Goal: Book appointment/travel/reservation

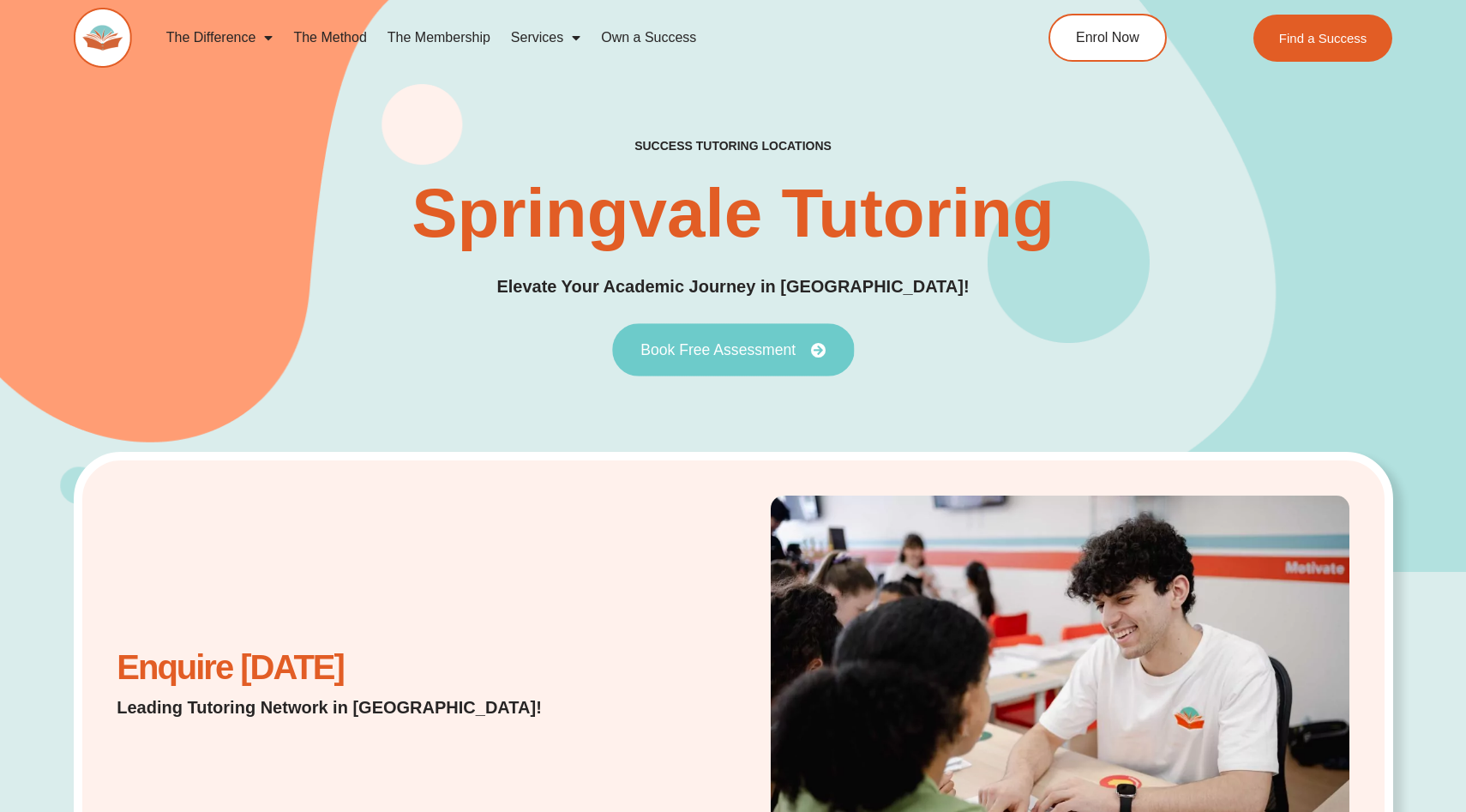
click at [700, 345] on span "Book Free Assessment" at bounding box center [718, 349] width 155 height 15
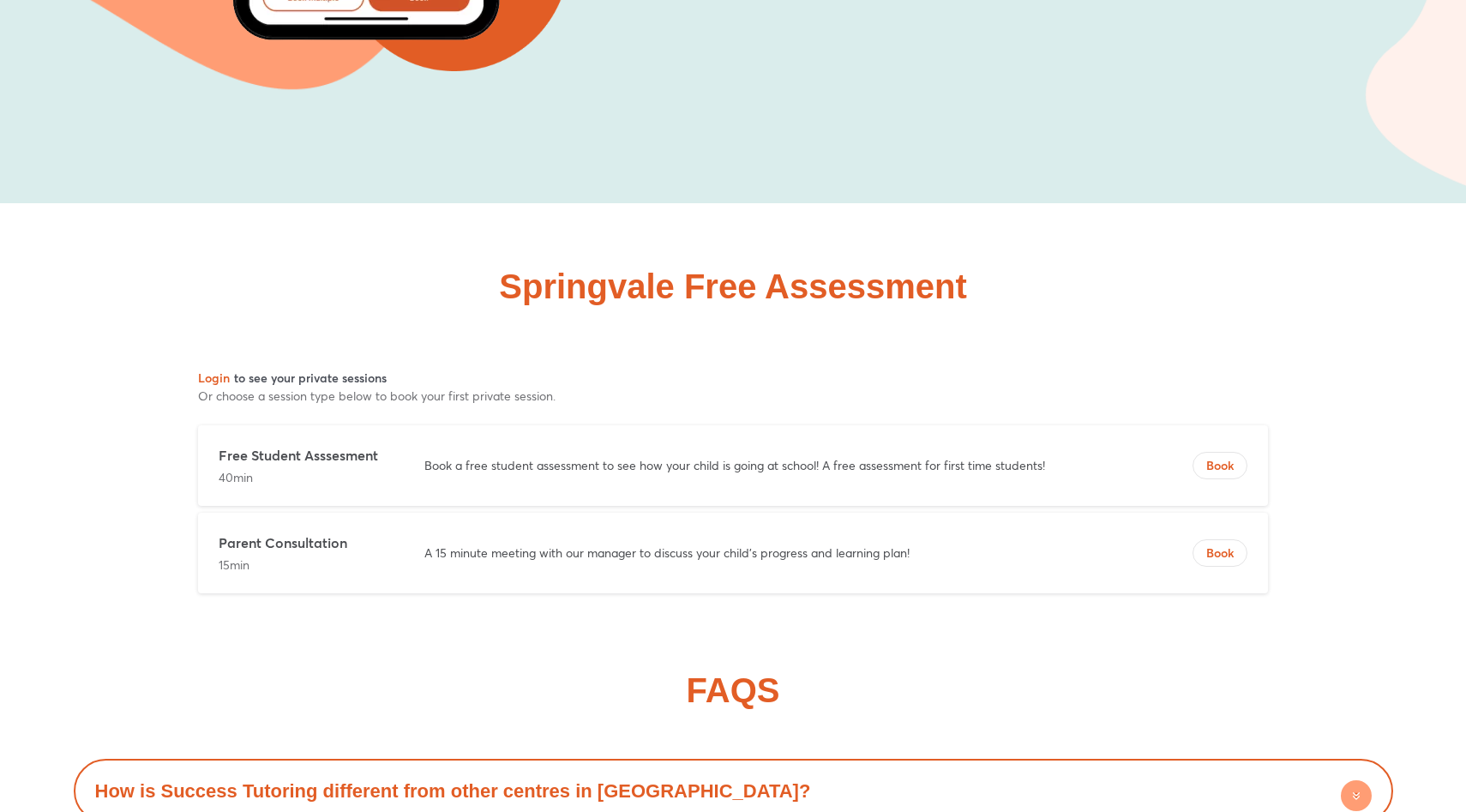
scroll to position [9576, 0]
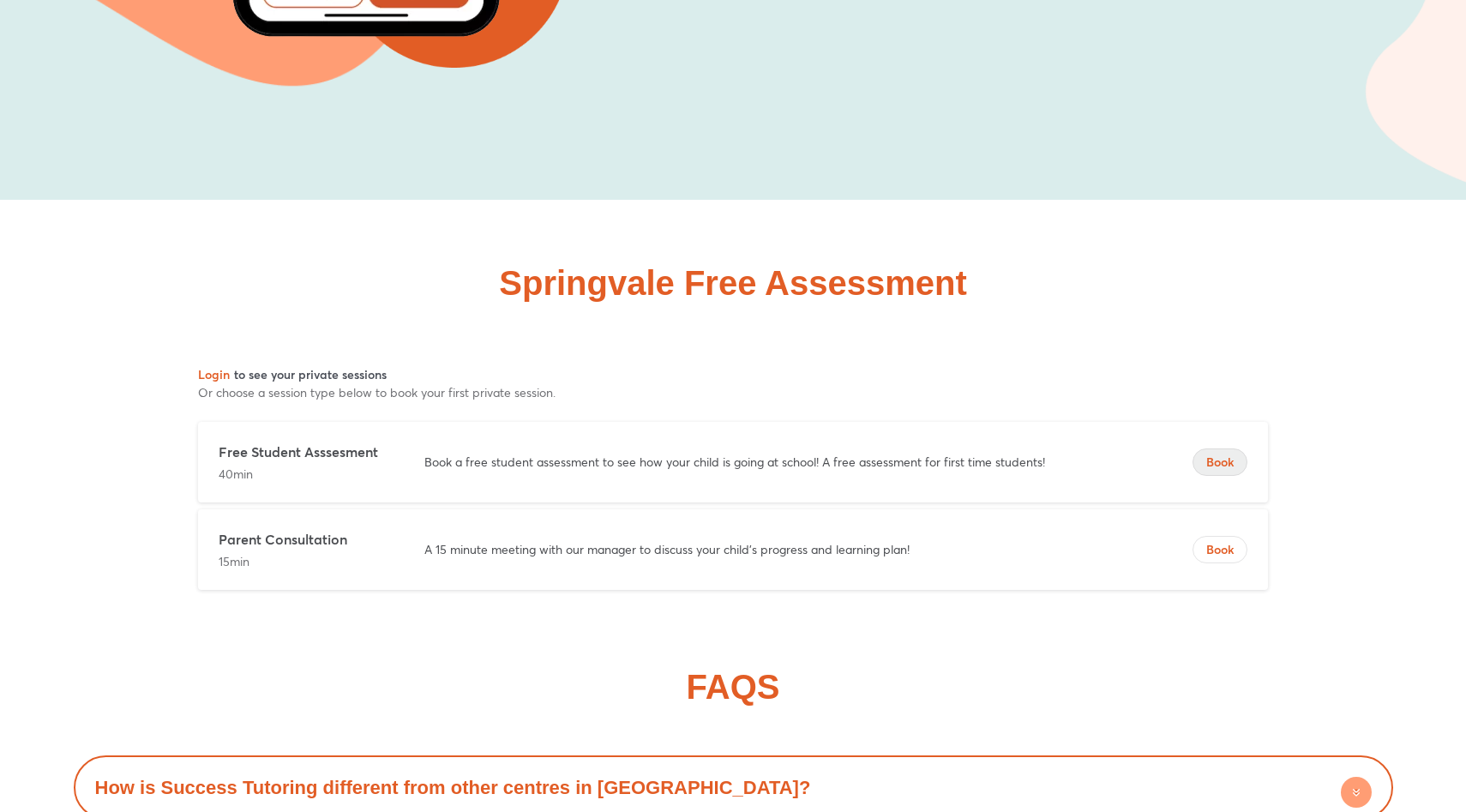
click at [1241, 453] on span "Book" at bounding box center [1220, 462] width 53 height 17
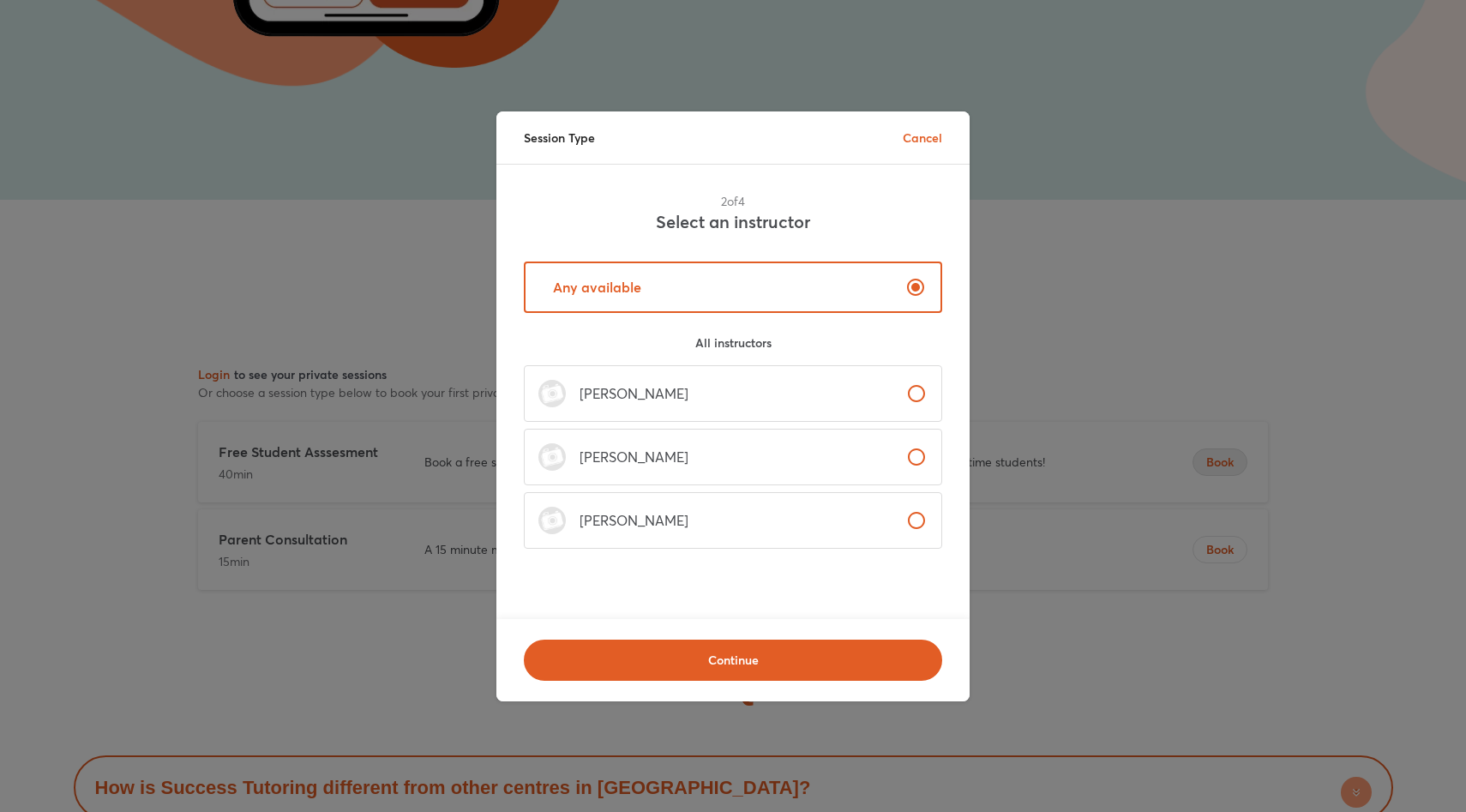
click at [784, 509] on label "Ella Nguyen" at bounding box center [733, 521] width 418 height 57
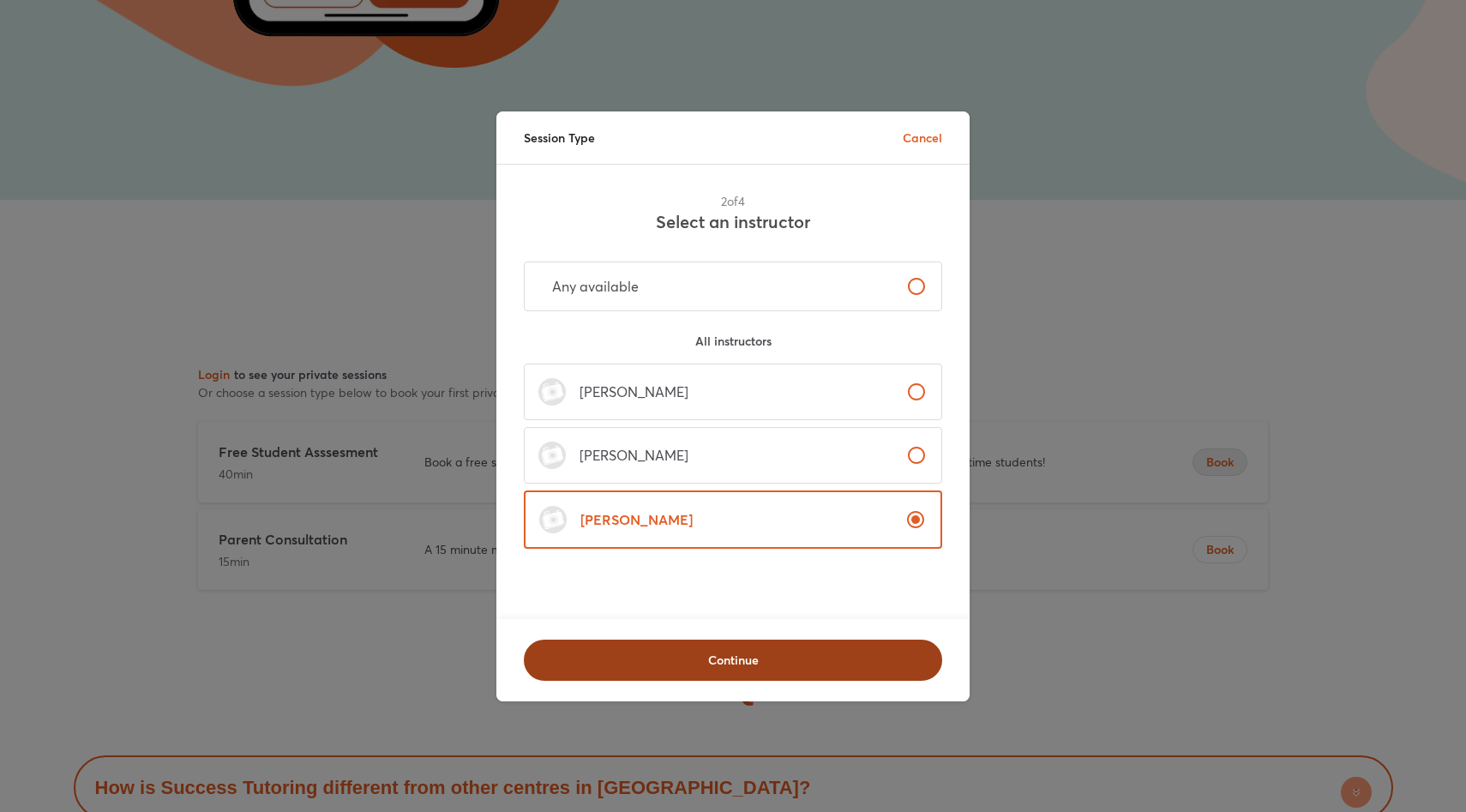
click at [760, 667] on span "Continue" at bounding box center [733, 660] width 374 height 17
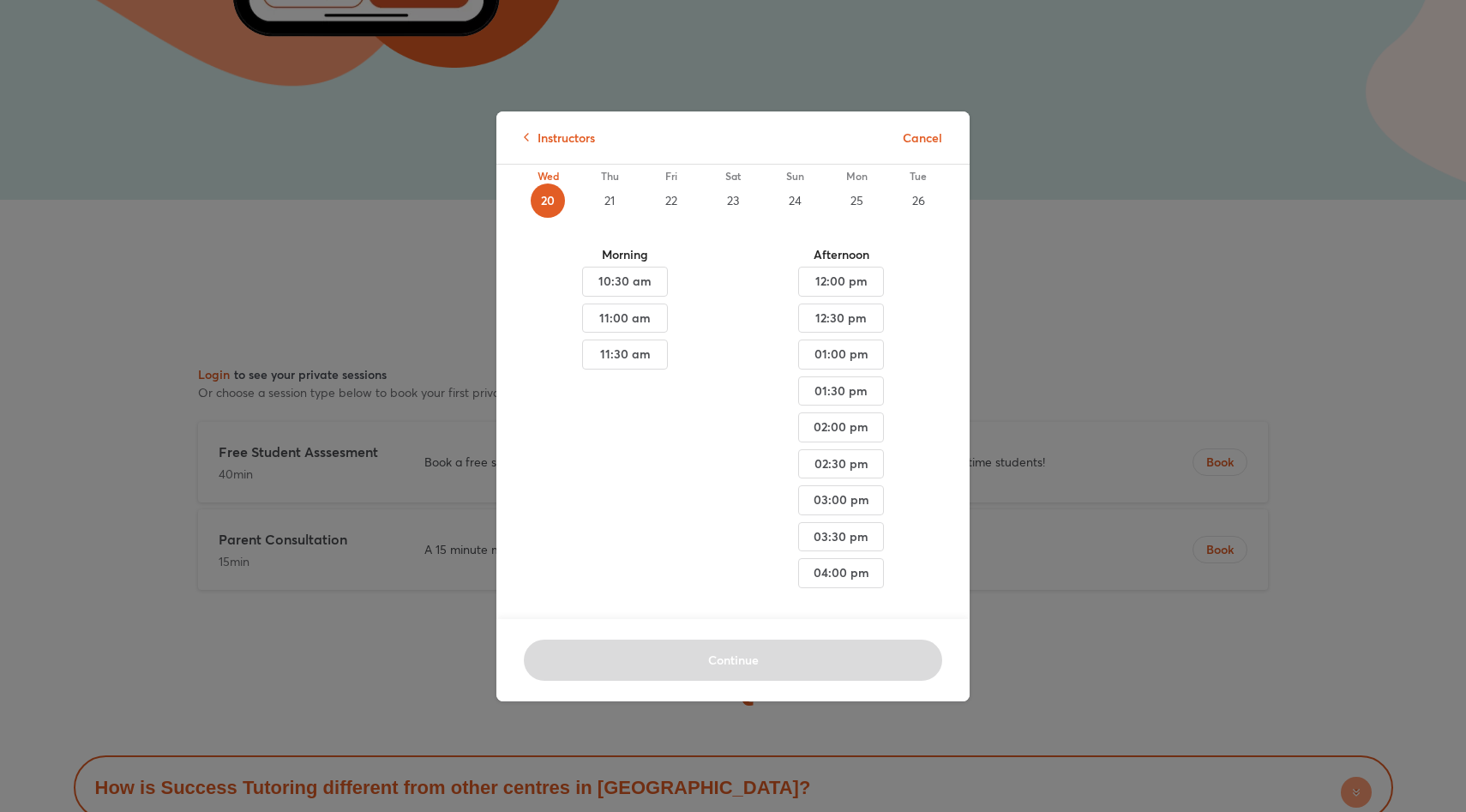
scroll to position [0, 0]
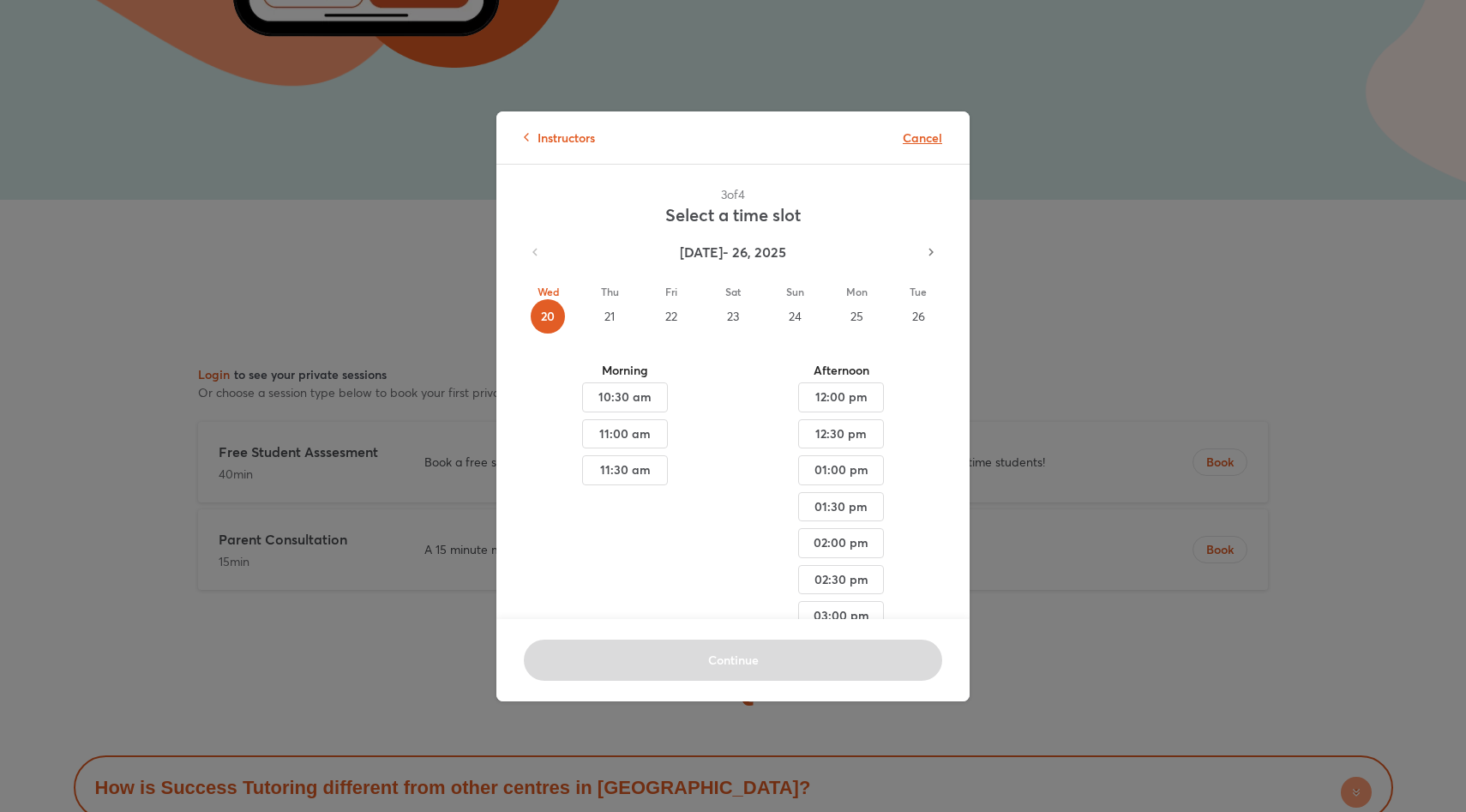
click at [919, 136] on p "Cancel" at bounding box center [923, 137] width 40 height 18
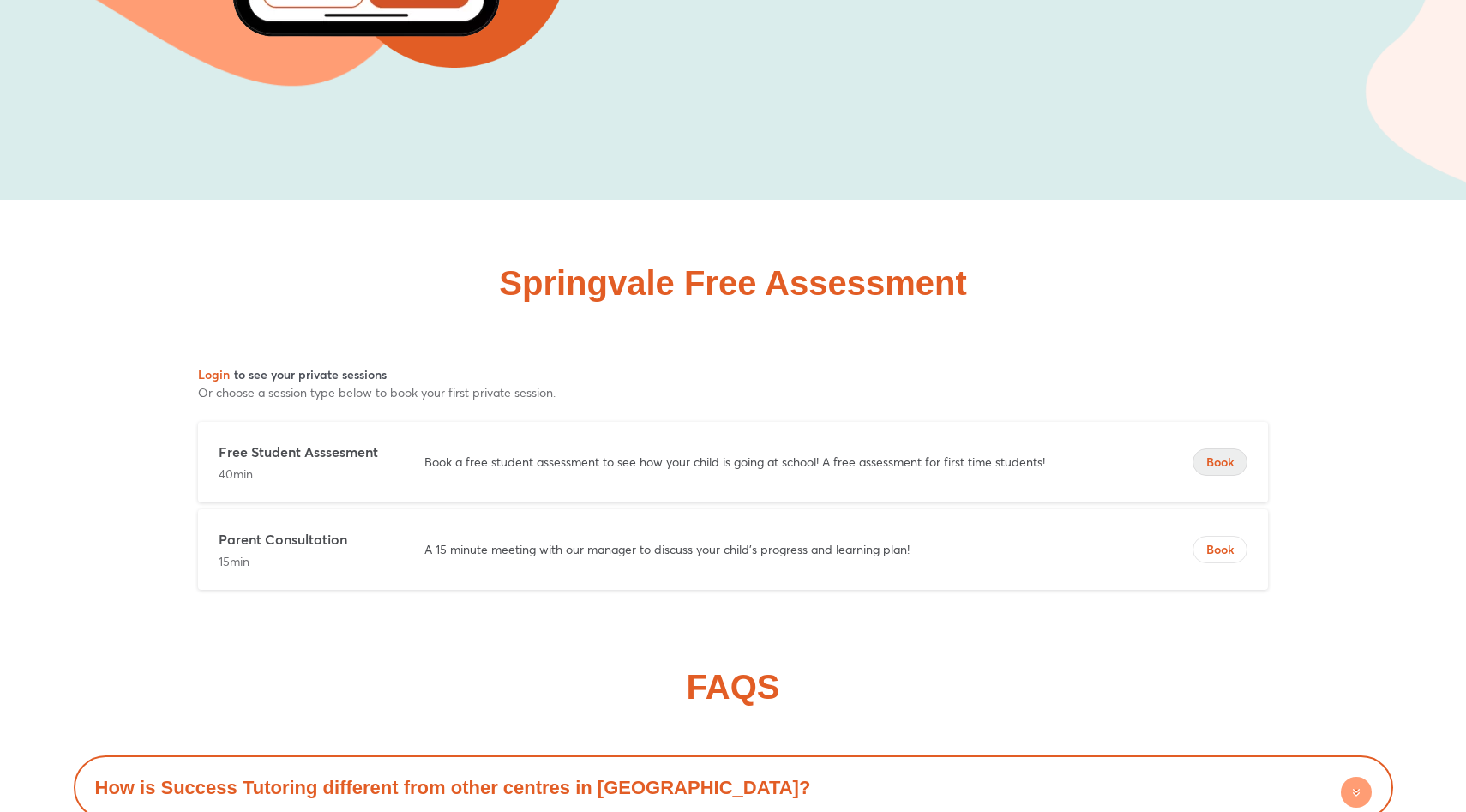
click at [1228, 453] on span "Book" at bounding box center [1220, 462] width 53 height 17
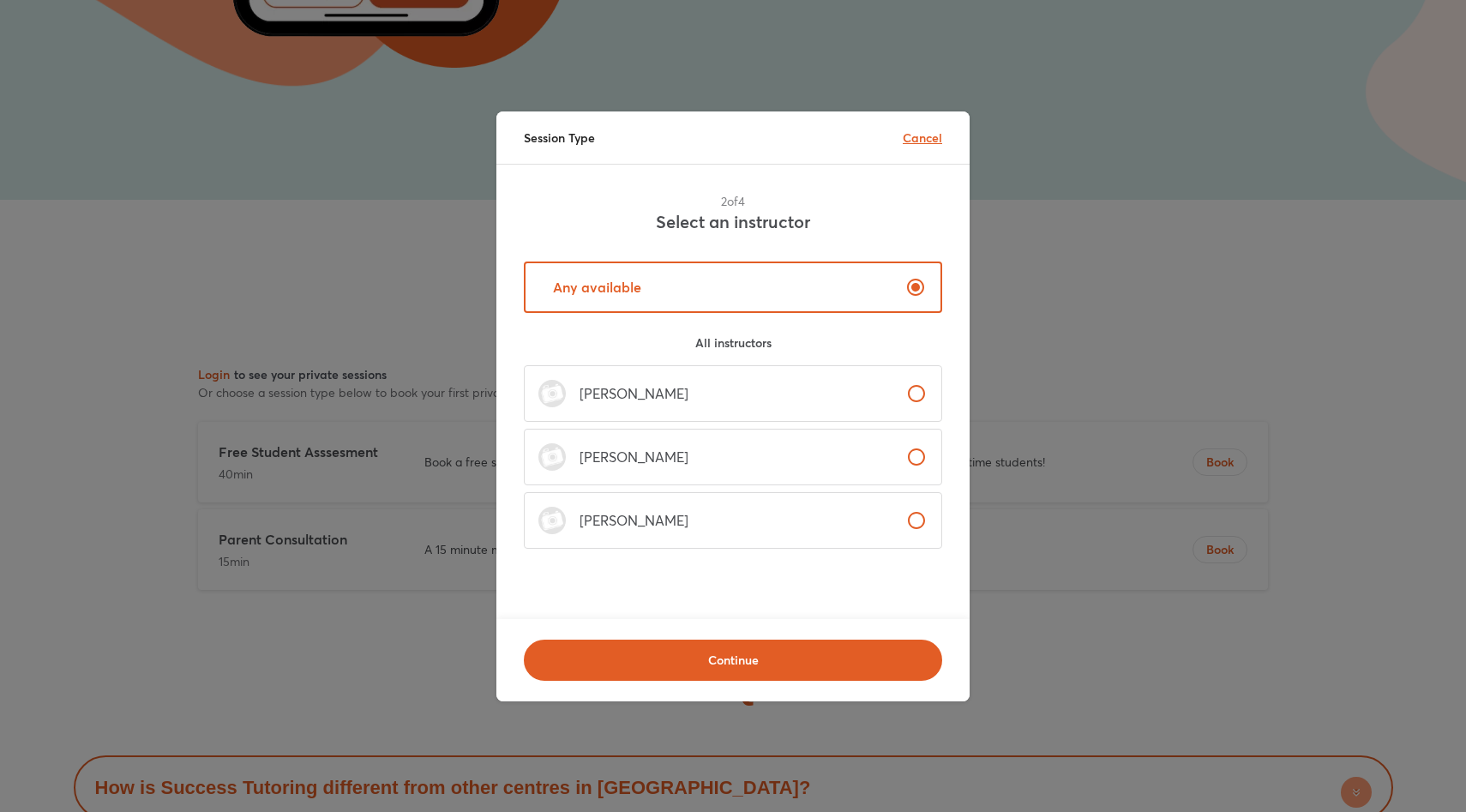
click at [911, 129] on p "Cancel" at bounding box center [923, 137] width 40 height 18
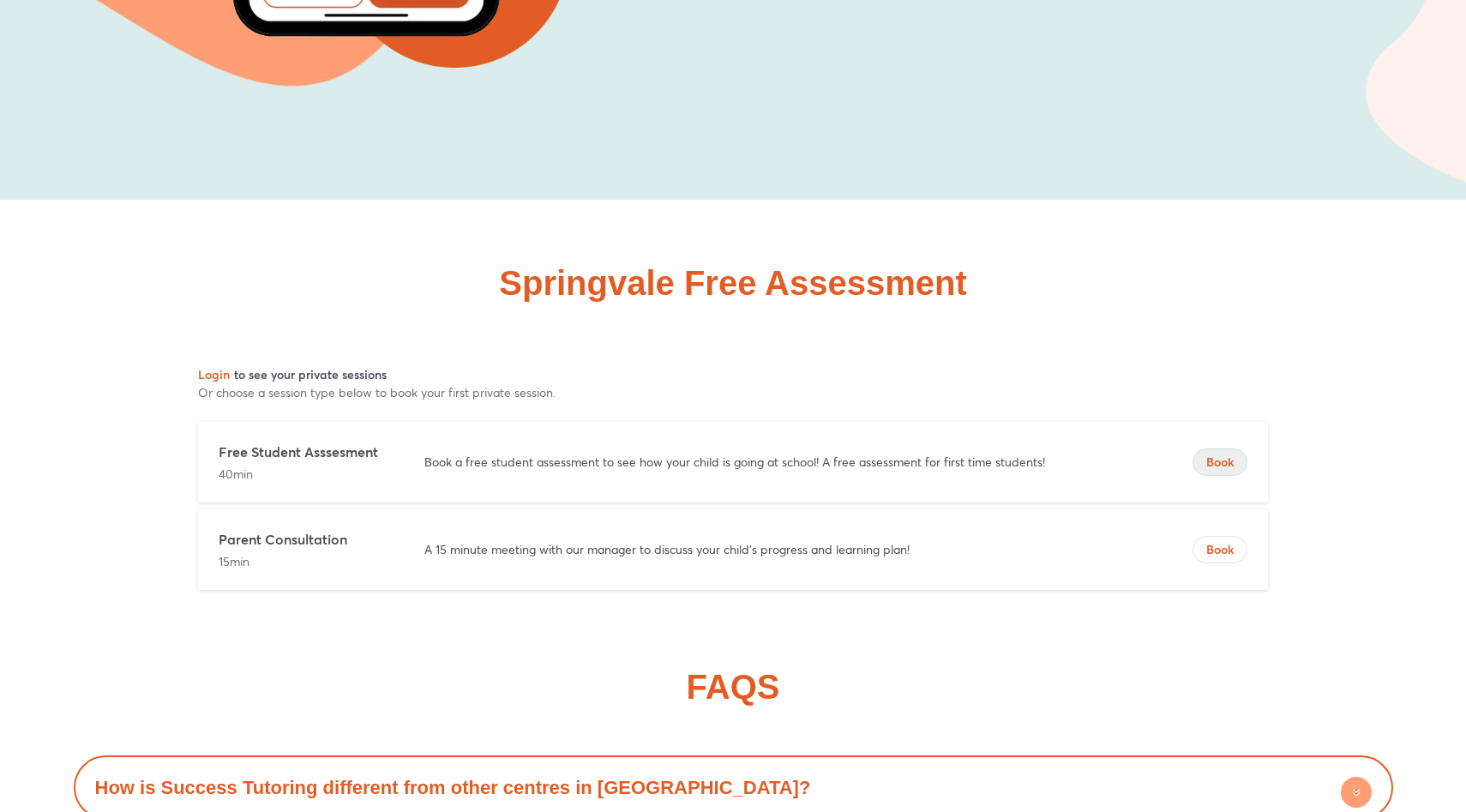
click at [1229, 453] on span "Book" at bounding box center [1220, 462] width 53 height 17
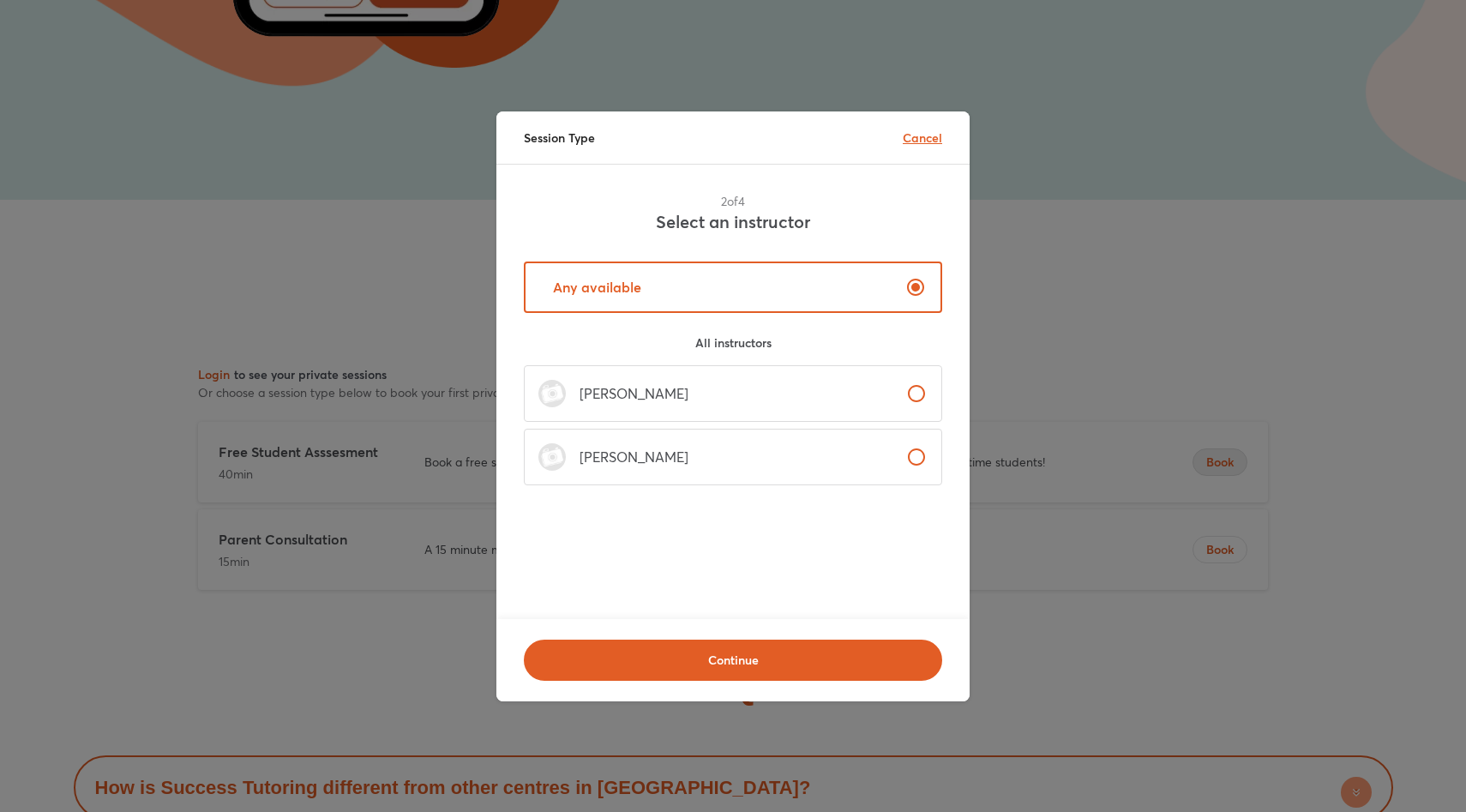
click at [925, 143] on p "Cancel" at bounding box center [923, 137] width 40 height 18
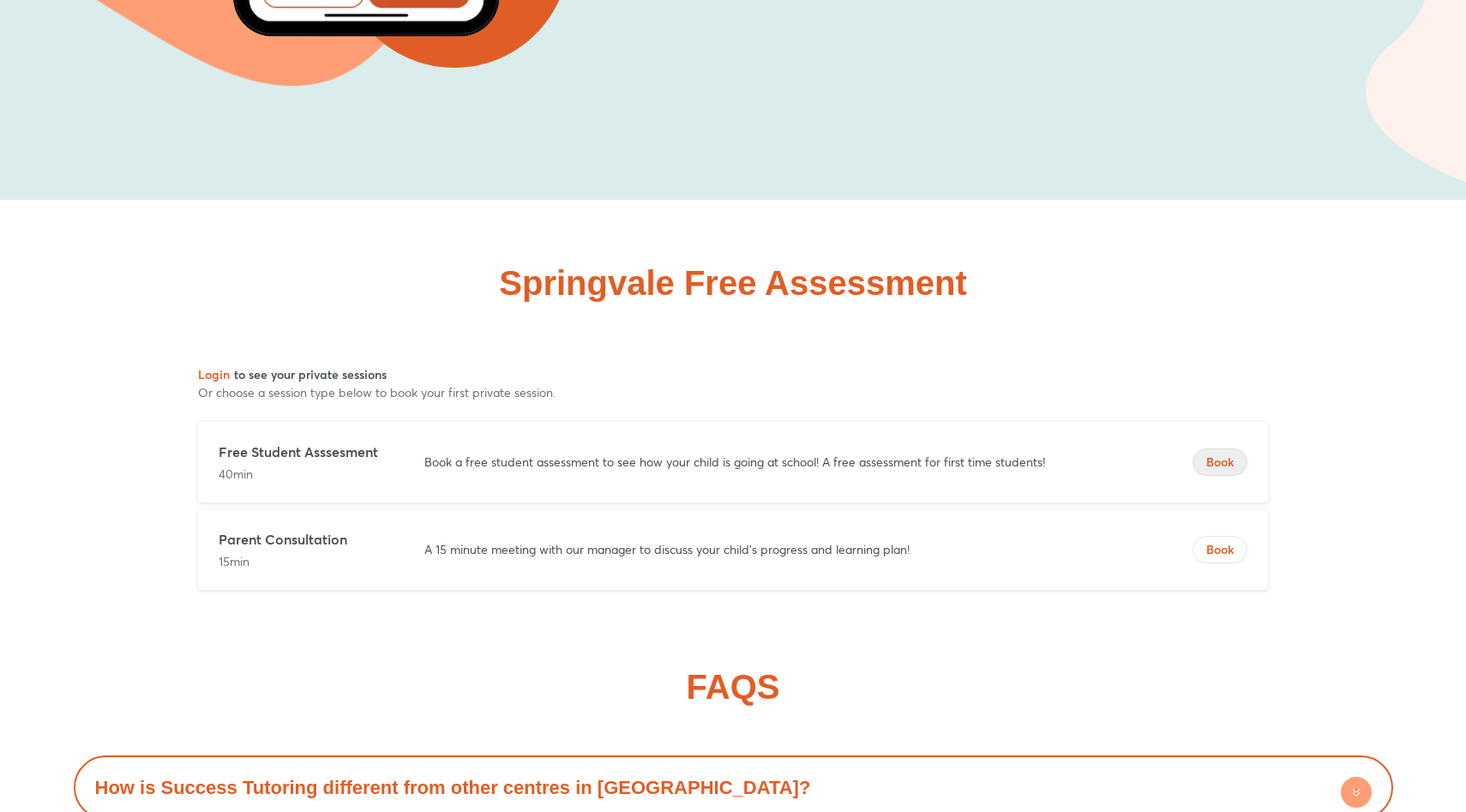
click at [1213, 453] on span "Book" at bounding box center [1220, 462] width 53 height 17
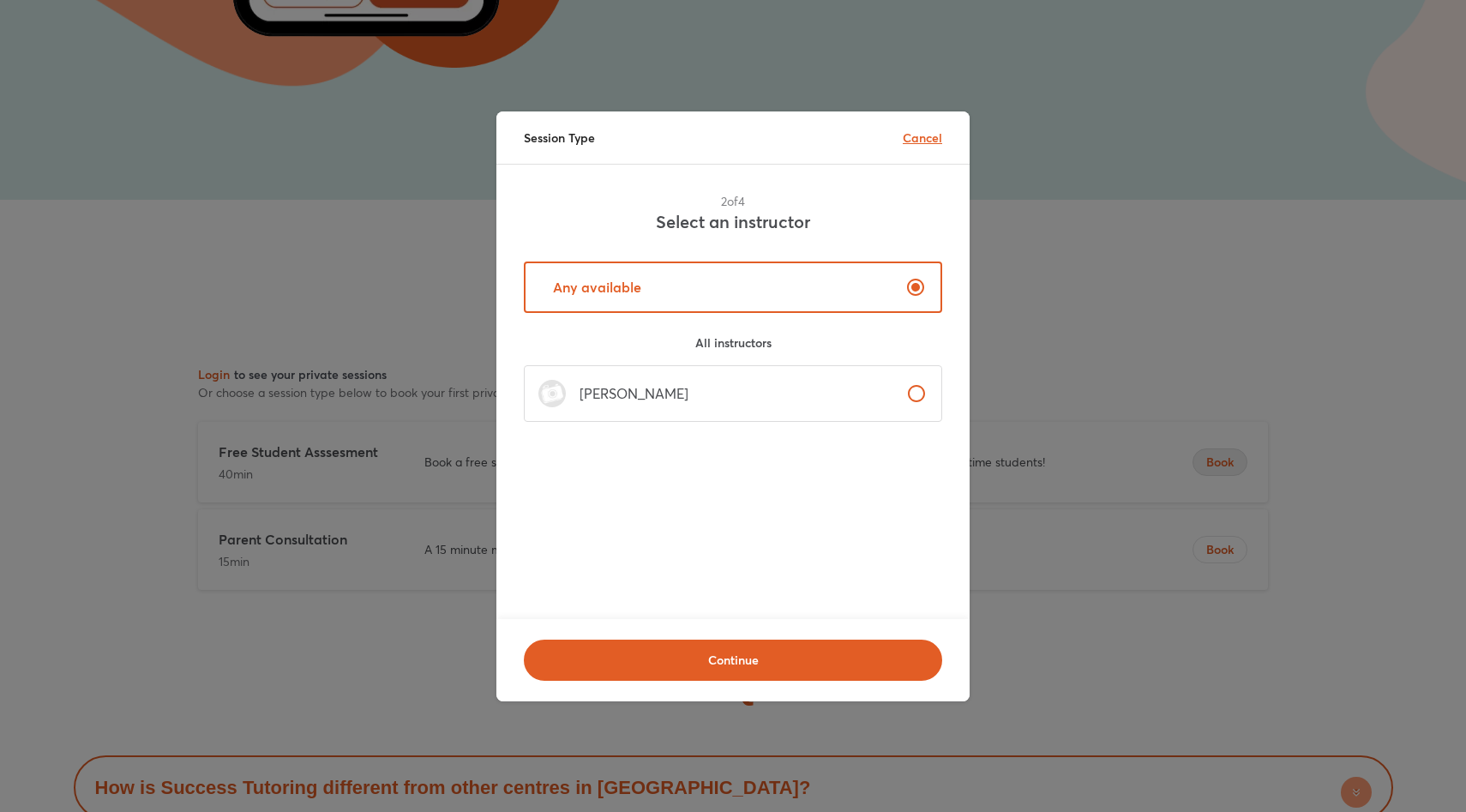
click at [915, 139] on p "Cancel" at bounding box center [923, 137] width 40 height 18
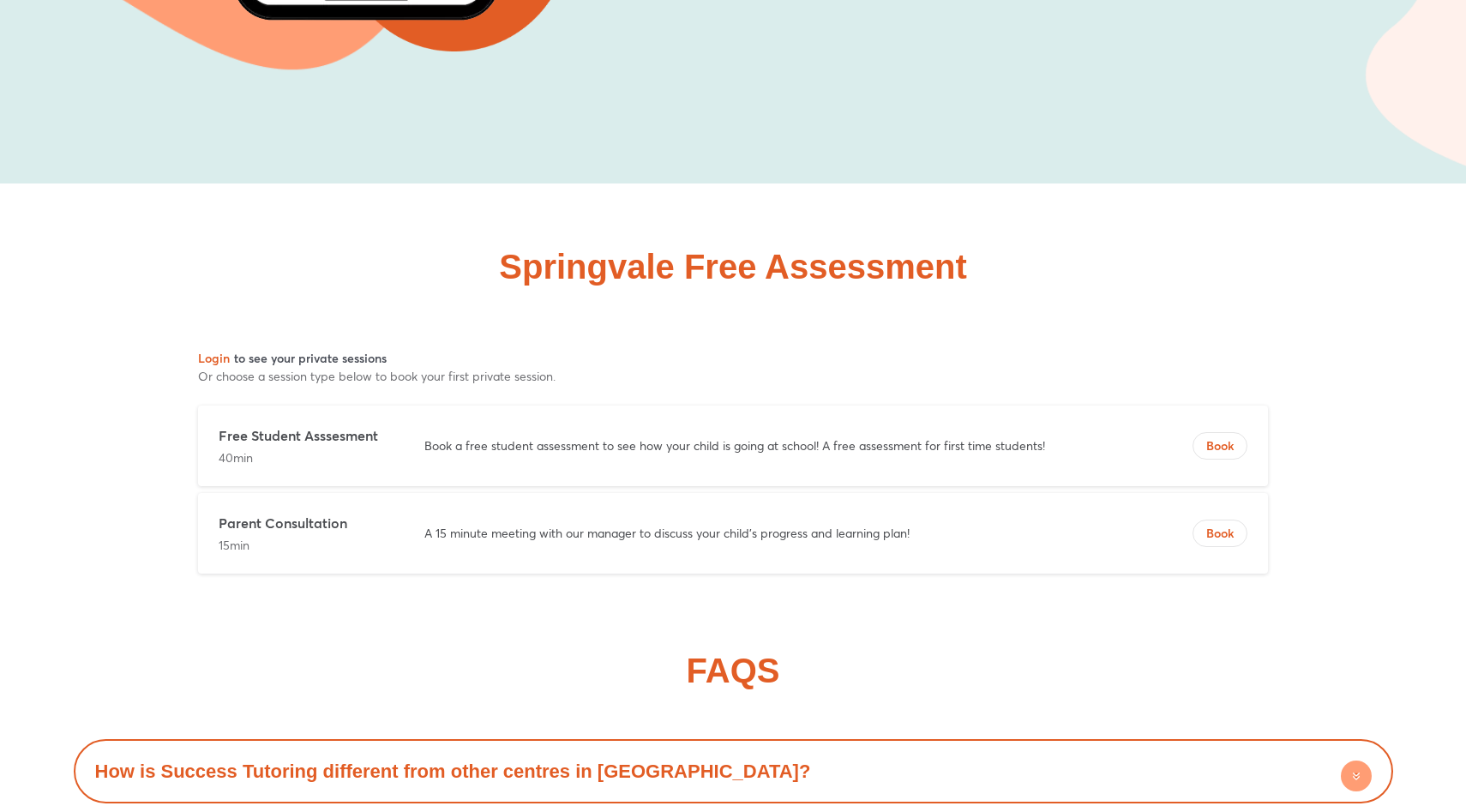
scroll to position [9599, 0]
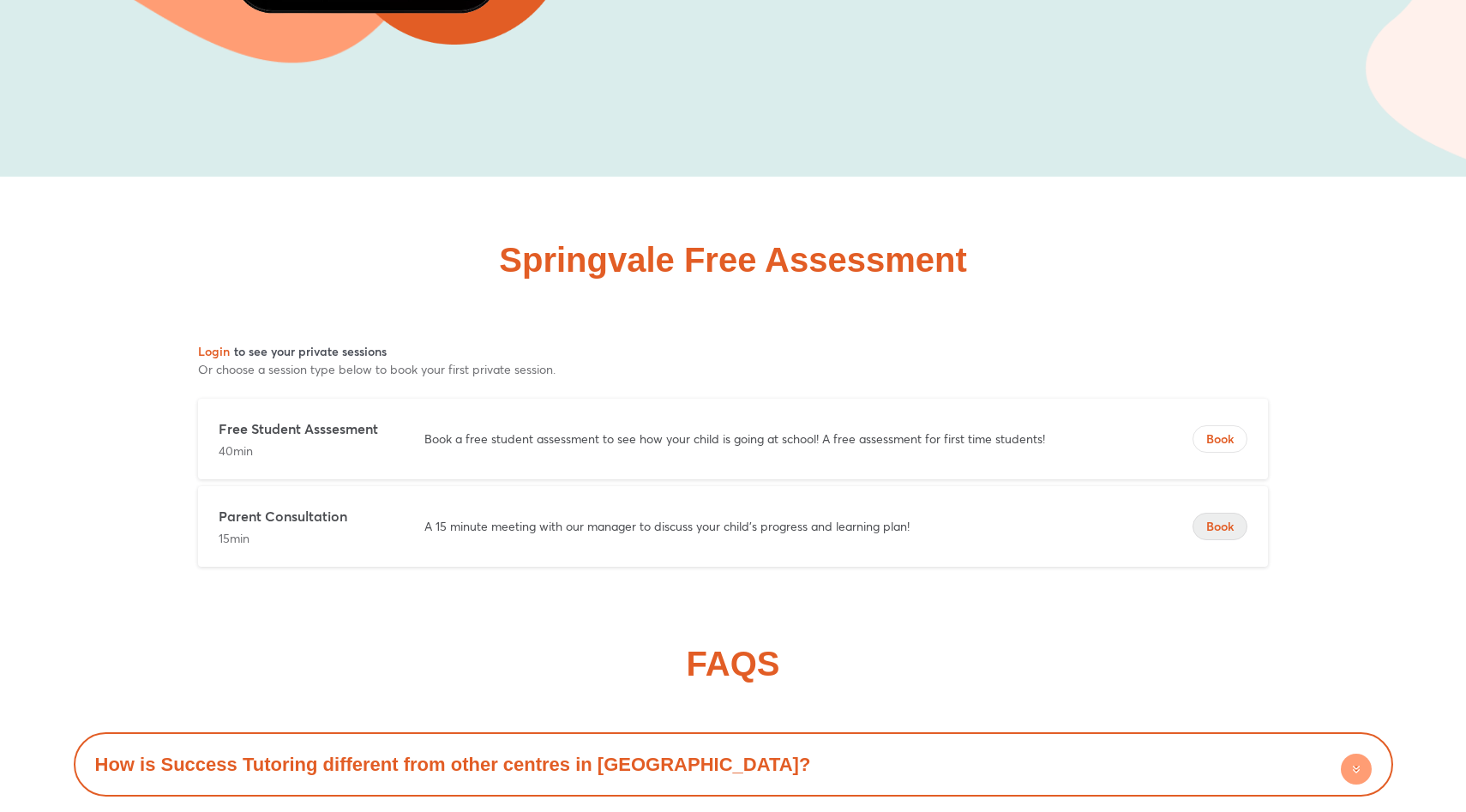
click at [1209, 518] on span "Book" at bounding box center [1220, 526] width 53 height 17
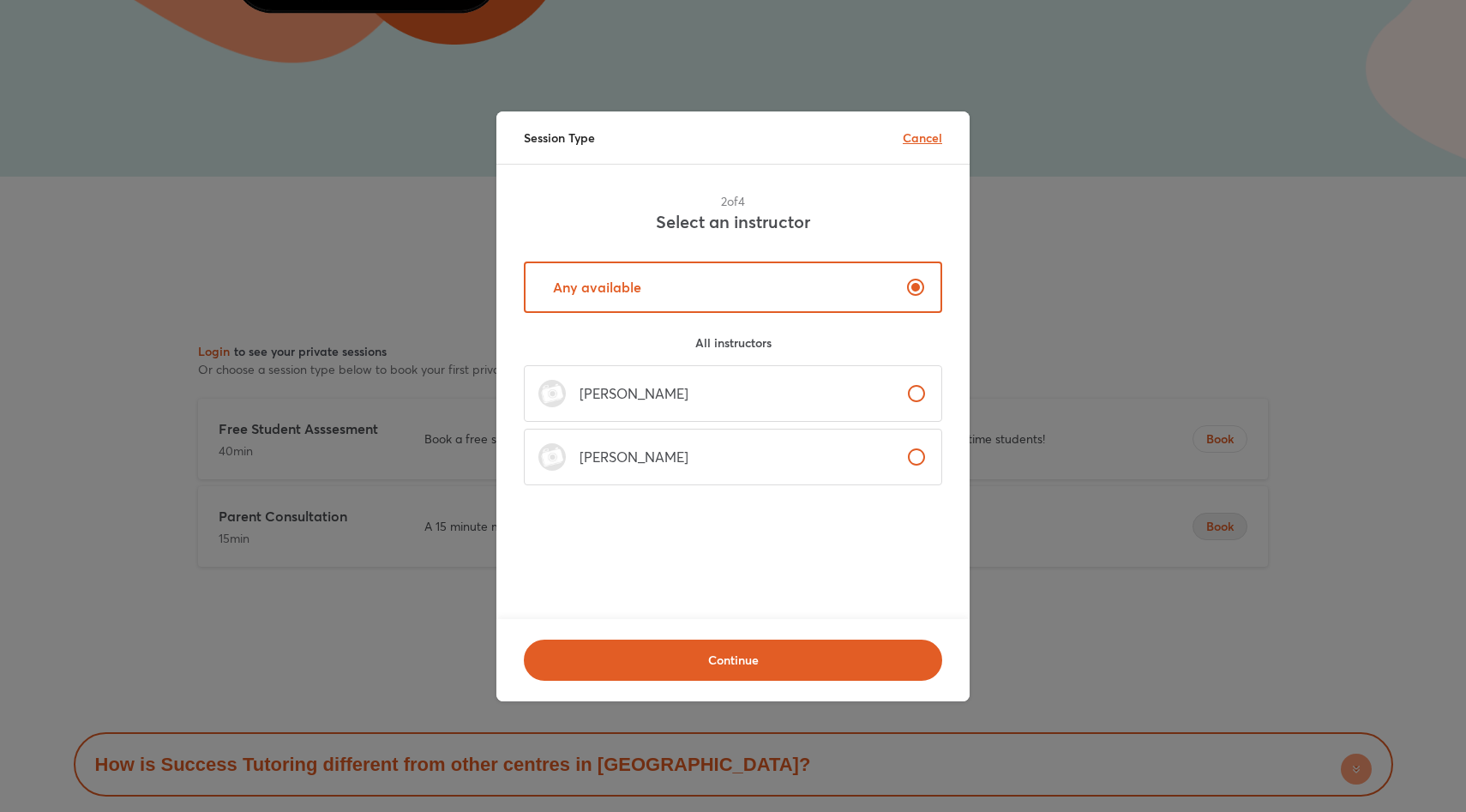
click at [915, 145] on p "Cancel" at bounding box center [923, 137] width 40 height 18
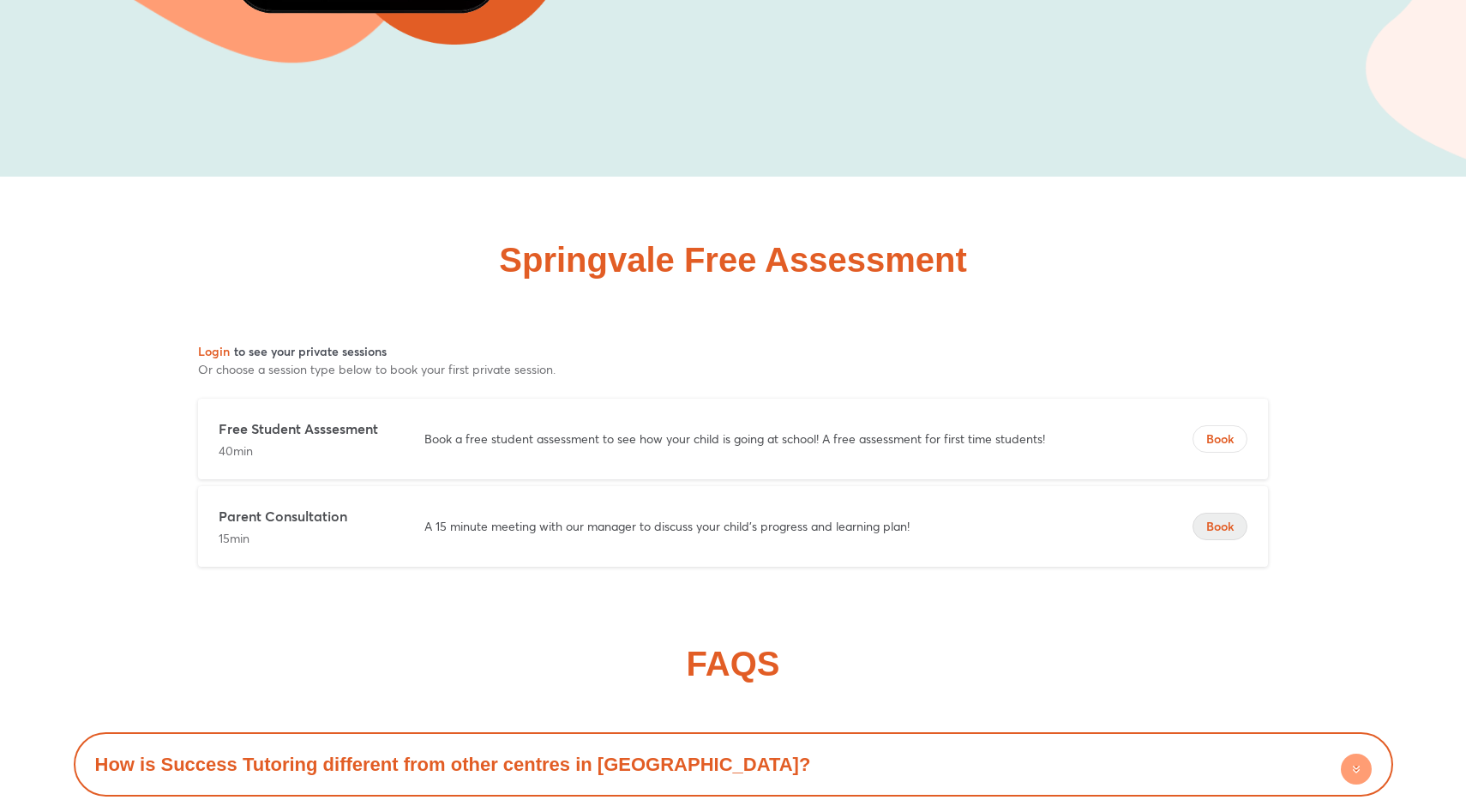
click at [1229, 513] on button "Book" at bounding box center [1220, 526] width 55 height 27
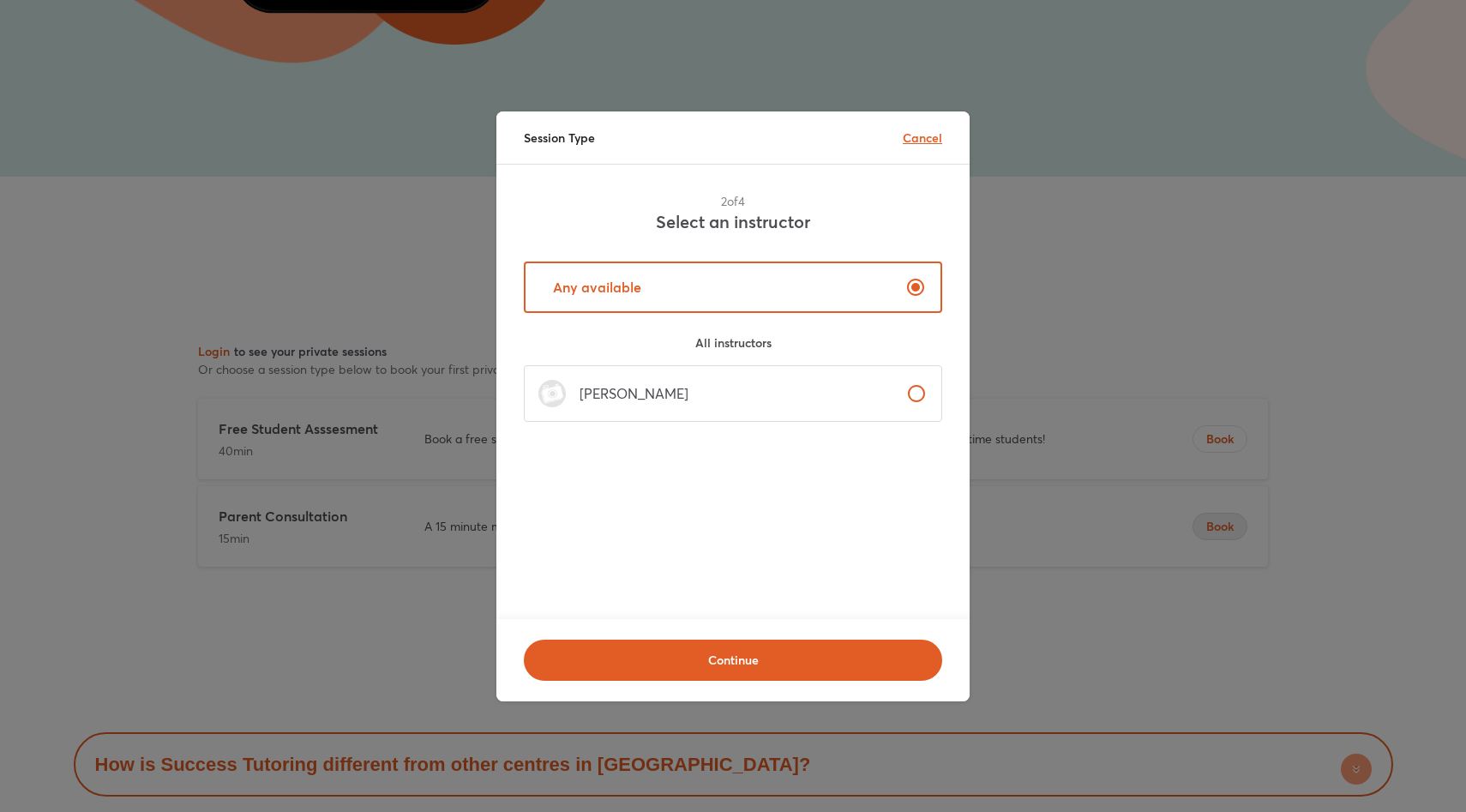
click at [927, 142] on p "Cancel" at bounding box center [923, 137] width 40 height 18
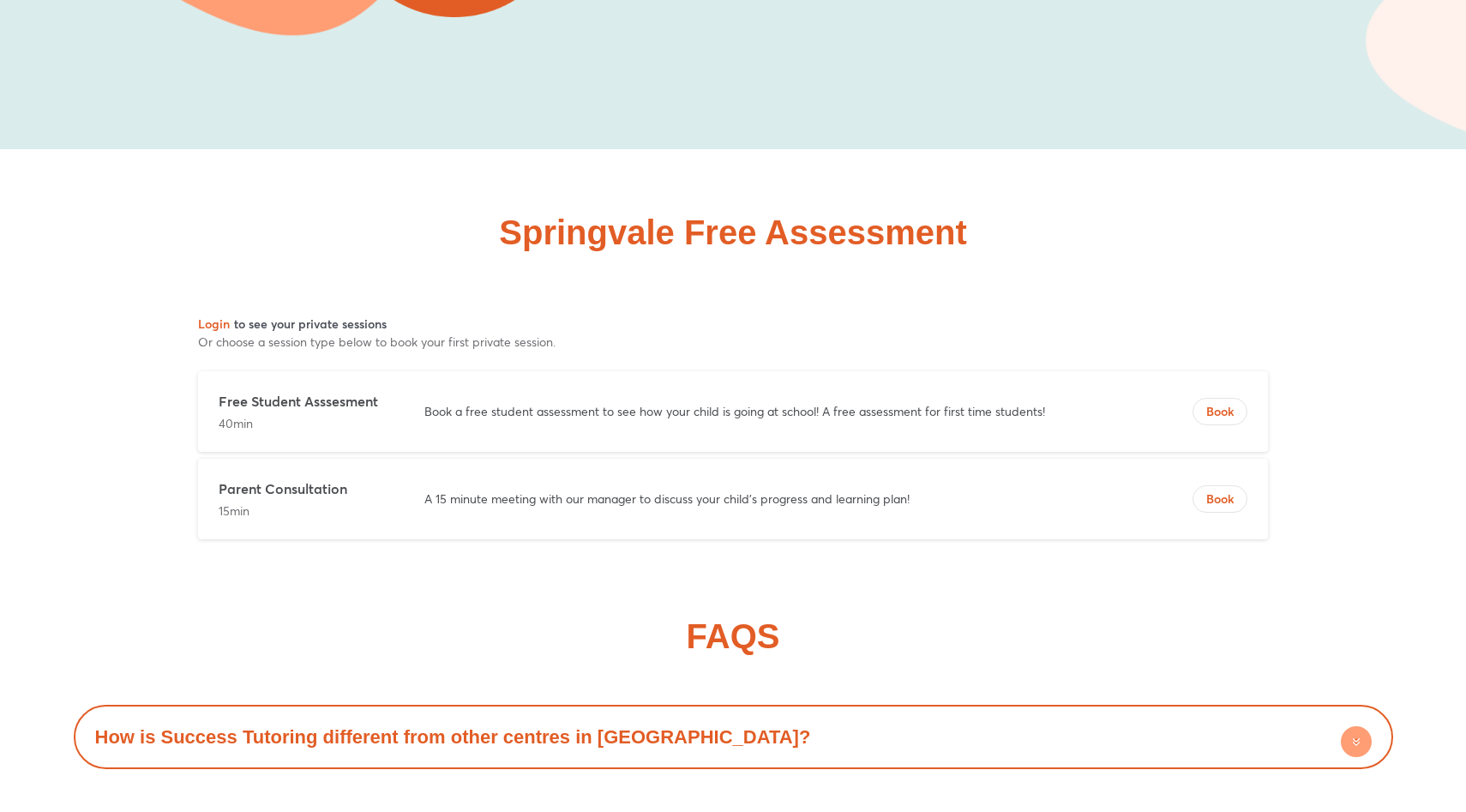
scroll to position [9630, 0]
